Goal: Task Accomplishment & Management: Complete application form

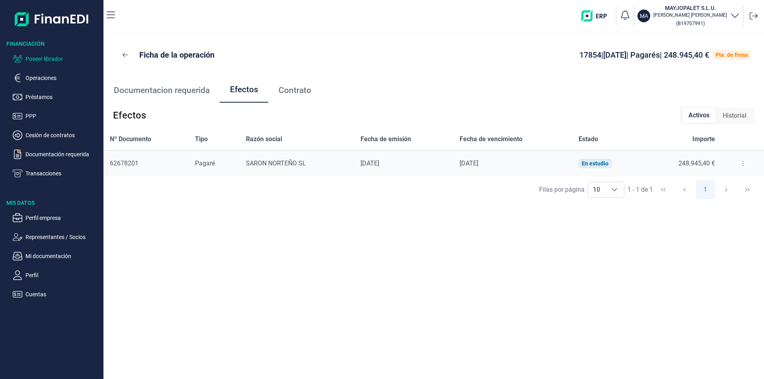
click at [43, 57] on p "Poseer librador" at bounding box center [62, 59] width 75 height 10
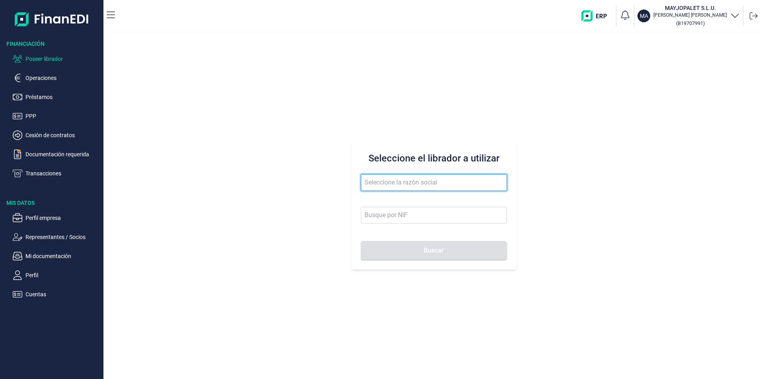
click at [378, 177] on input "text" at bounding box center [434, 182] width 146 height 17
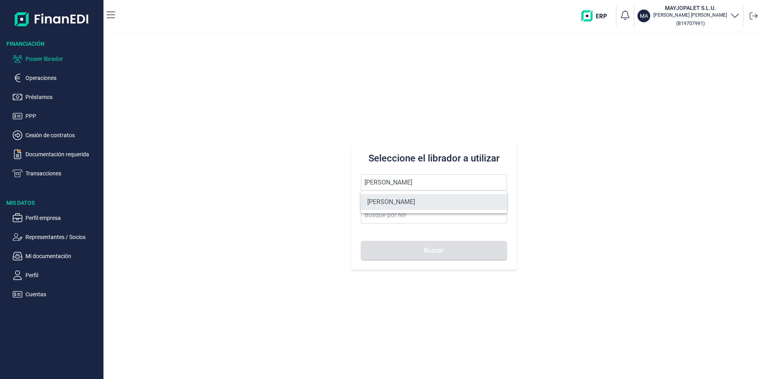
click at [413, 204] on li "[PERSON_NAME]" at bounding box center [434, 202] width 146 height 16
type input "[PERSON_NAME]"
type input "75931982N"
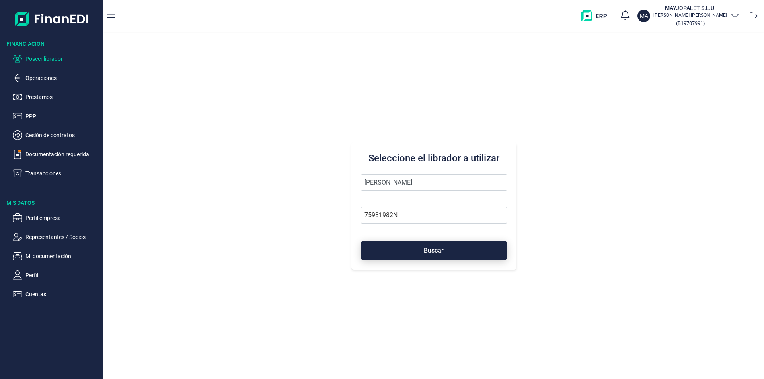
click at [417, 257] on button "Buscar" at bounding box center [434, 250] width 146 height 19
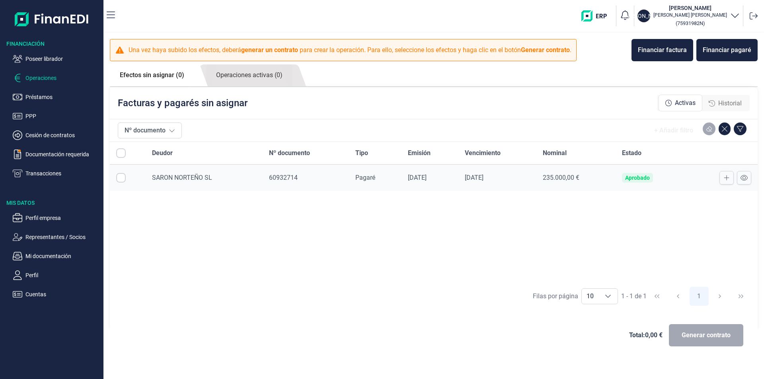
checkbox input "true"
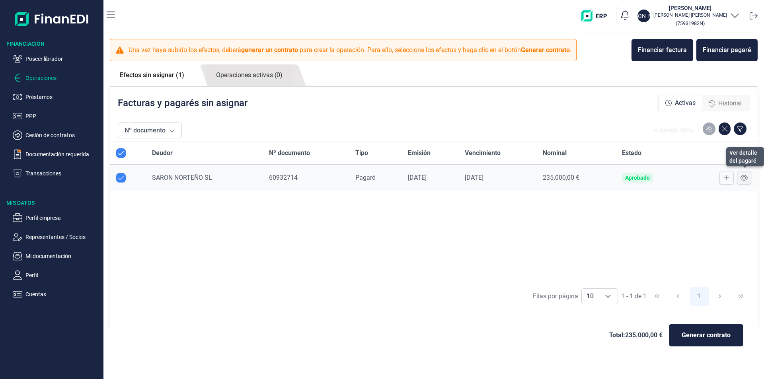
click at [742, 176] on icon at bounding box center [743, 178] width 7 height 6
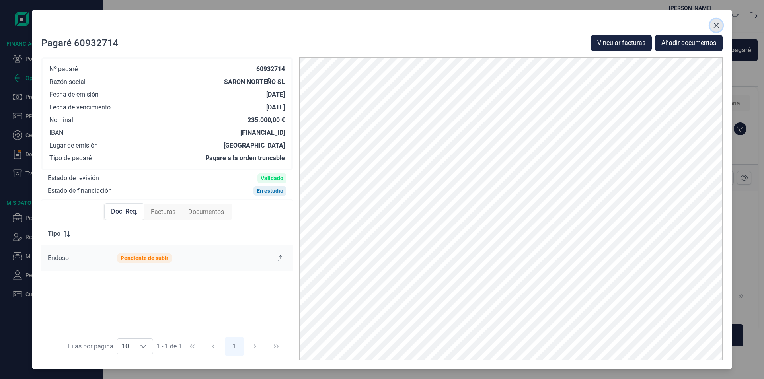
click at [714, 25] on icon "Close" at bounding box center [716, 25] width 6 height 6
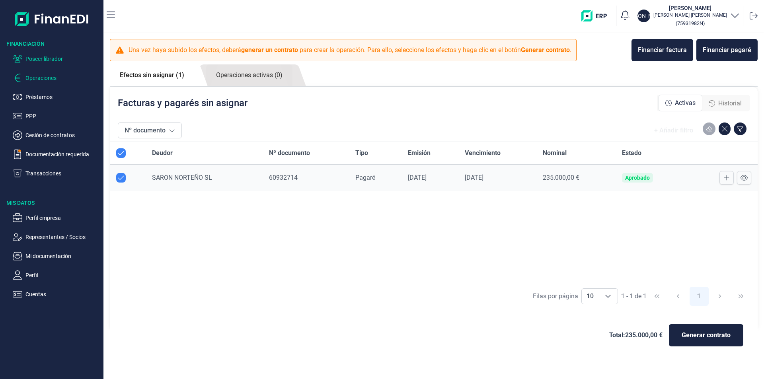
drag, startPoint x: 44, startPoint y: 58, endPoint x: 87, endPoint y: 72, distance: 45.2
click at [45, 58] on p "Poseer librador" at bounding box center [62, 59] width 75 height 10
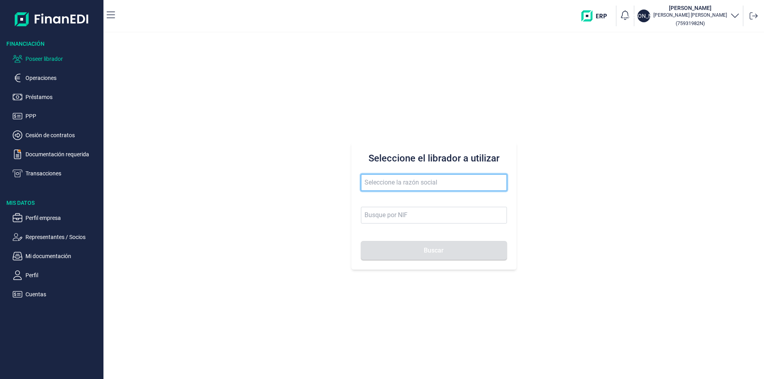
click at [389, 181] on input "text" at bounding box center [434, 182] width 146 height 17
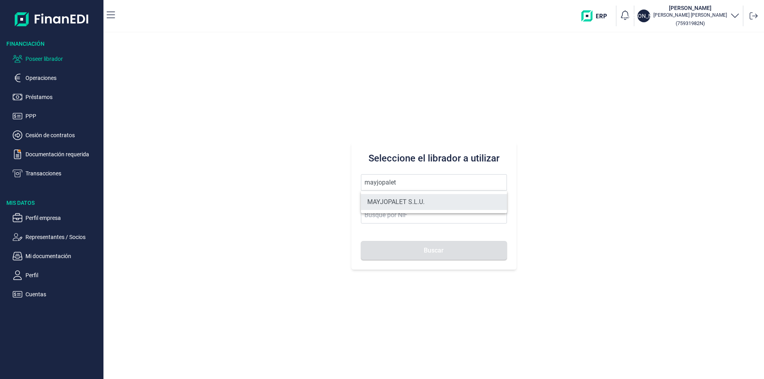
click at [403, 201] on li "MAYJOPALET S.L.U." at bounding box center [434, 202] width 146 height 16
type input "MAYJOPALET S.L.U."
type input "B19707991"
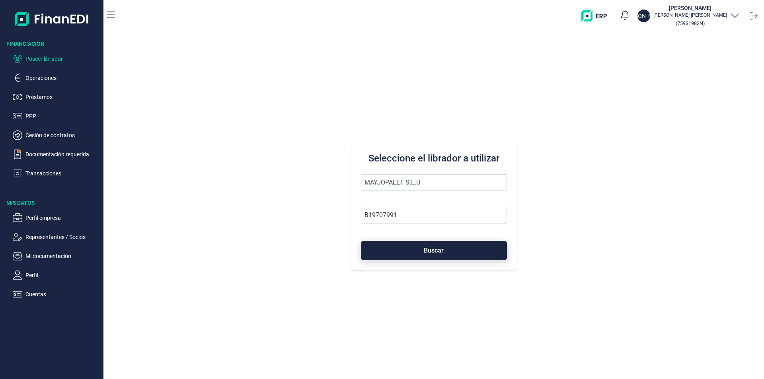
click at [399, 248] on button "Buscar" at bounding box center [434, 250] width 146 height 19
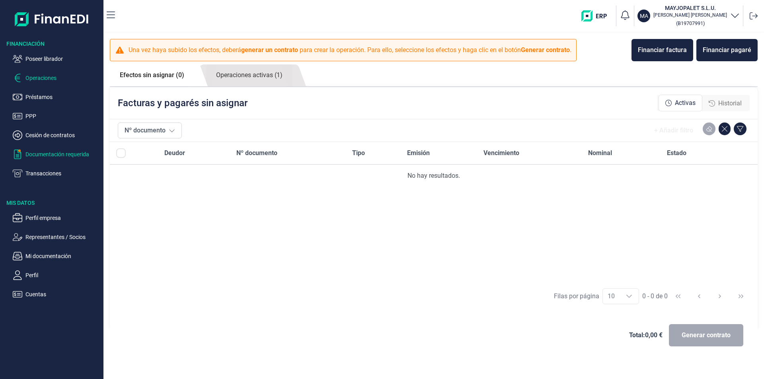
click at [44, 154] on p "Documentación requerida" at bounding box center [62, 155] width 75 height 10
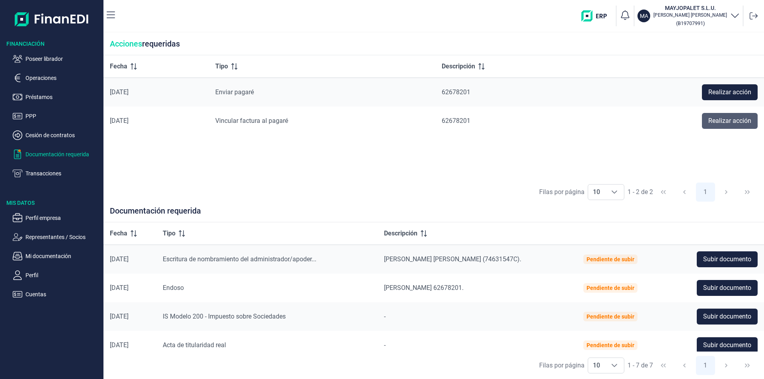
click at [734, 118] on span "Realizar acción" at bounding box center [729, 121] width 43 height 10
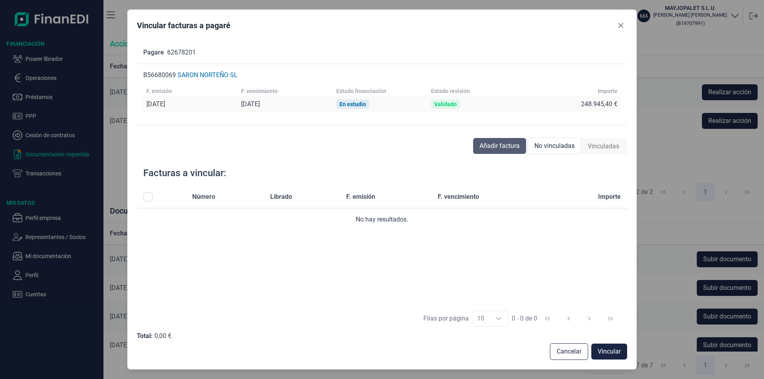
click at [500, 144] on span "Añadir factura" at bounding box center [499, 146] width 40 height 10
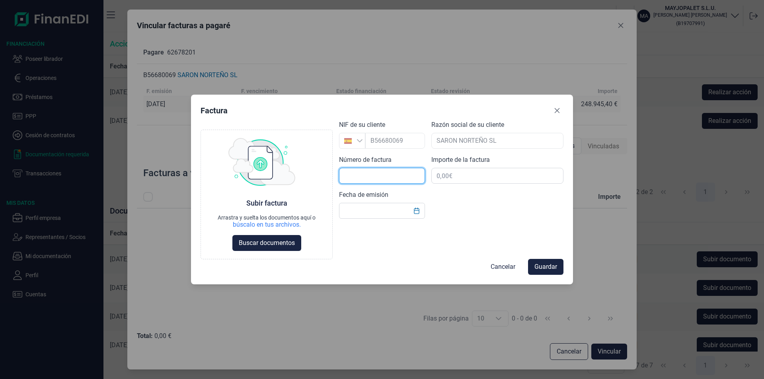
click at [347, 177] on input "text" at bounding box center [382, 176] width 86 height 16
type input "9"
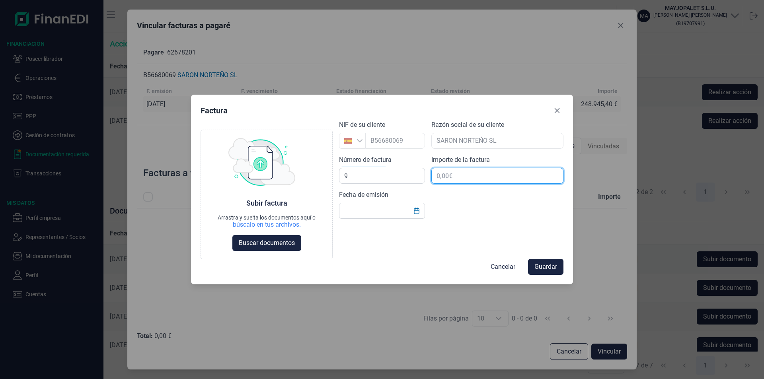
click at [457, 175] on input "text" at bounding box center [497, 176] width 132 height 16
type input "248.945,50 €"
click at [358, 210] on input "text" at bounding box center [382, 211] width 86 height 16
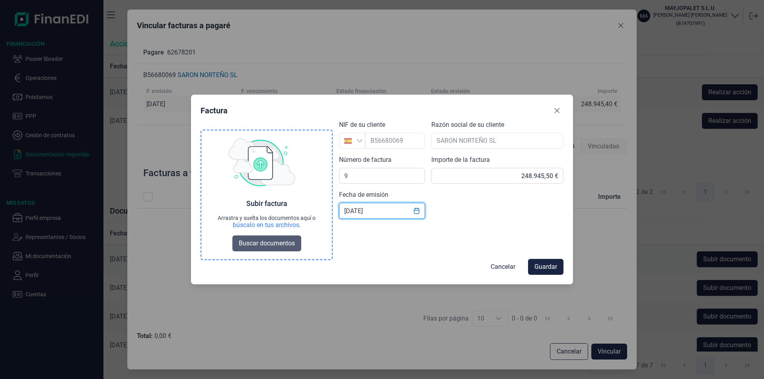
type input "[DATE]"
click at [269, 244] on span "Buscar documentos" at bounding box center [267, 244] width 56 height 10
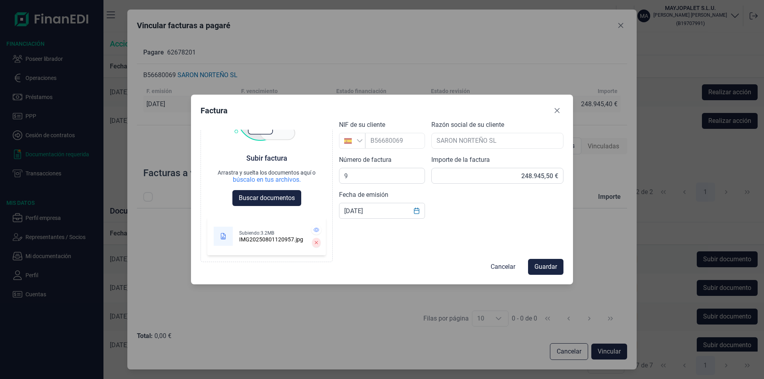
scroll to position [45, 0]
click at [554, 268] on span "Guardar" at bounding box center [545, 267] width 23 height 10
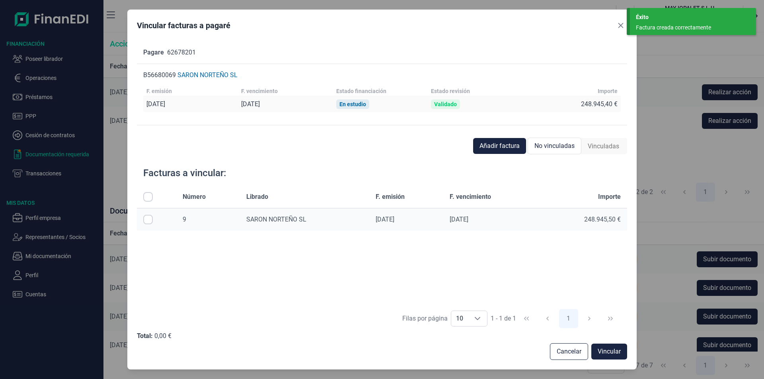
click at [150, 219] on input "Row Selected null" at bounding box center [148, 220] width 10 height 10
checkbox input "true"
click at [598, 348] on span "Vincular" at bounding box center [609, 352] width 23 height 10
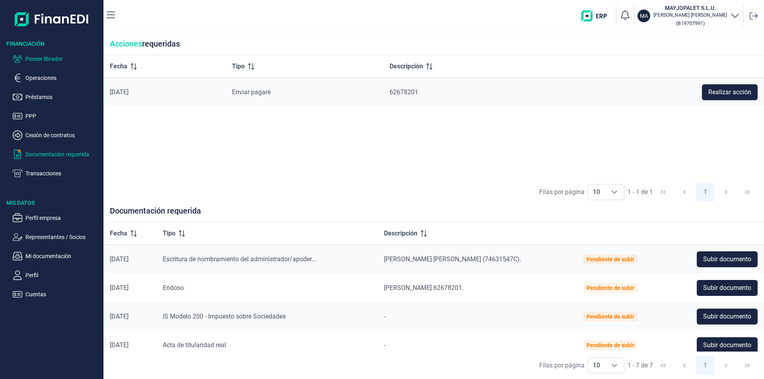
click at [58, 58] on p "Poseer librador" at bounding box center [62, 59] width 75 height 10
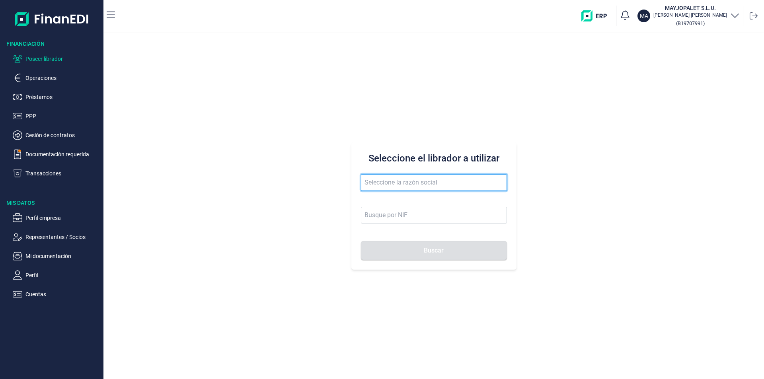
click at [374, 182] on input "text" at bounding box center [434, 182] width 146 height 17
drag, startPoint x: 393, startPoint y: 181, endPoint x: 352, endPoint y: 175, distance: 41.4
click at [352, 175] on div "Seleccione el librador a utilizar libecrom Buscar" at bounding box center [433, 205] width 165 height 127
type input "nigrafica"
drag, startPoint x: 400, startPoint y: 182, endPoint x: 365, endPoint y: 183, distance: 35.0
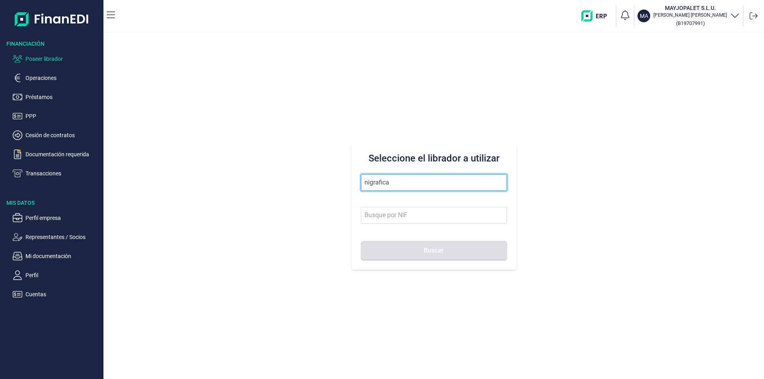
click at [365, 183] on input "nigrafica" at bounding box center [434, 182] width 146 height 17
type input "fugasm"
drag, startPoint x: 397, startPoint y: 184, endPoint x: 362, endPoint y: 178, distance: 35.1
click at [362, 178] on input "fugasm" at bounding box center [434, 182] width 146 height 17
